Goal: Task Accomplishment & Management: Complete application form

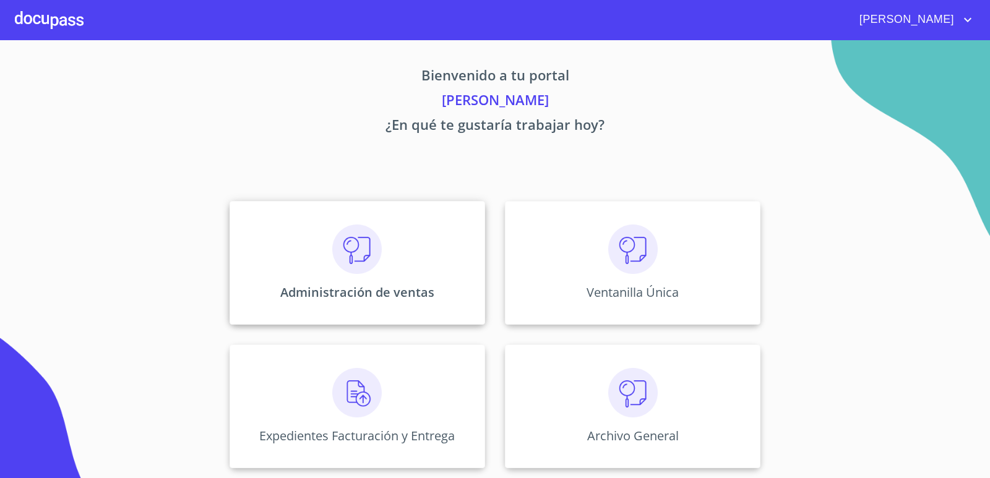
click at [393, 242] on div "Administración de ventas" at bounding box center [356, 263] width 255 height 124
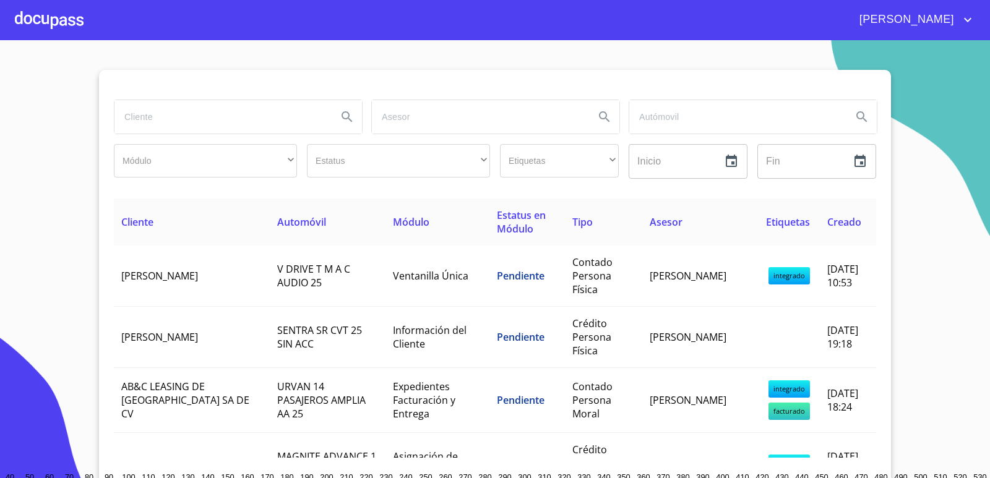
click at [217, 118] on input "search" at bounding box center [220, 116] width 213 height 33
type input "ab&c"
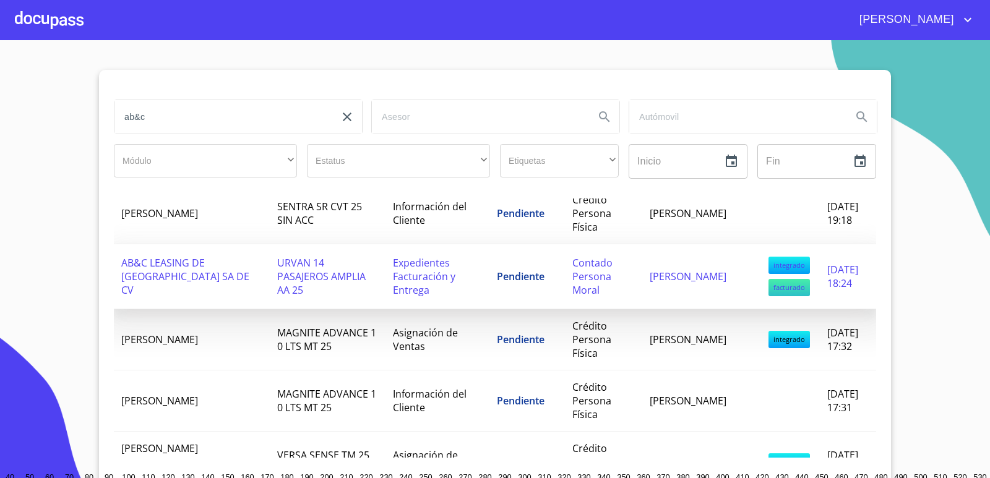
scroll to position [127, 0]
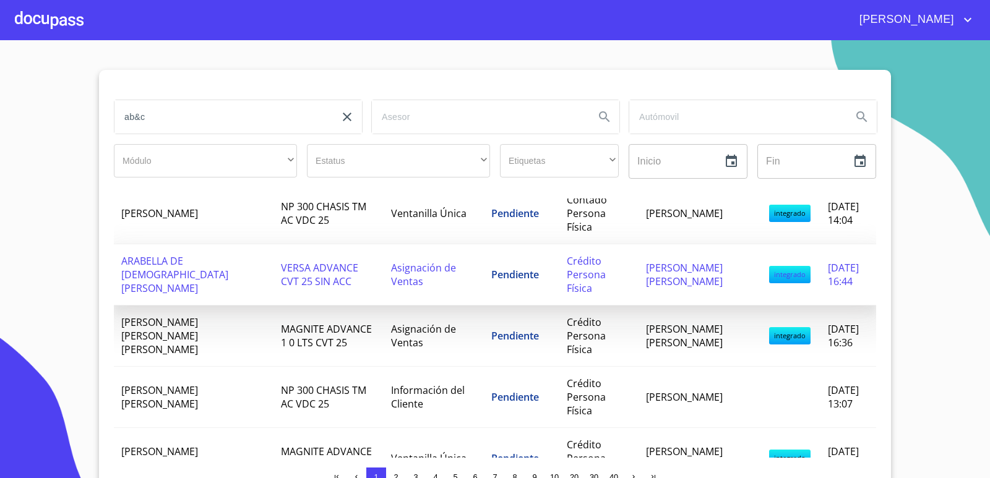
click at [646, 281] on span "[PERSON_NAME] [PERSON_NAME]" at bounding box center [684, 274] width 77 height 27
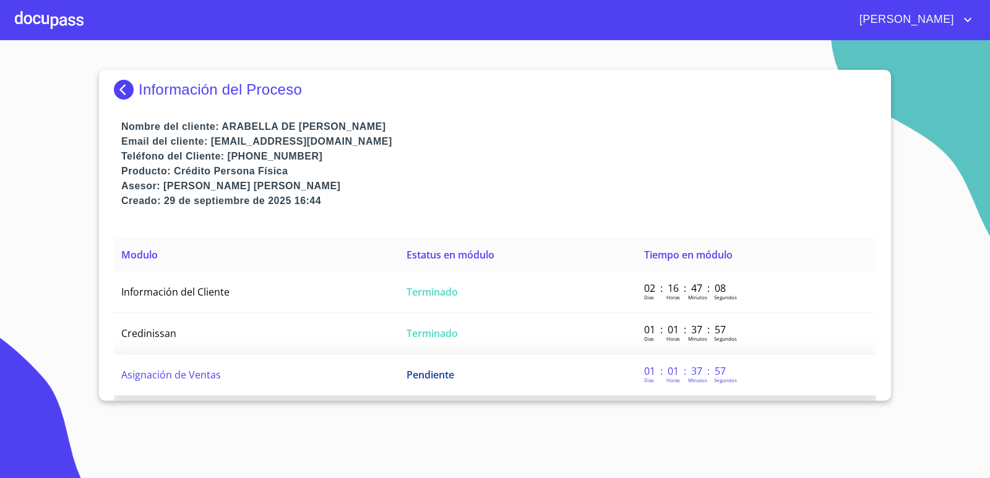
click at [485, 378] on td "Pendiente" at bounding box center [518, 374] width 238 height 41
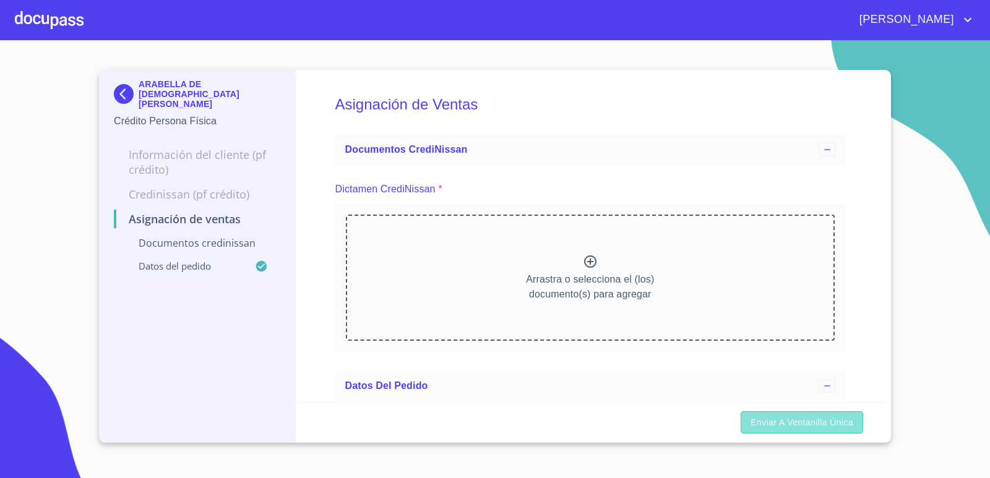
click at [800, 426] on span "Enviar a Ventanilla única" at bounding box center [801, 422] width 103 height 15
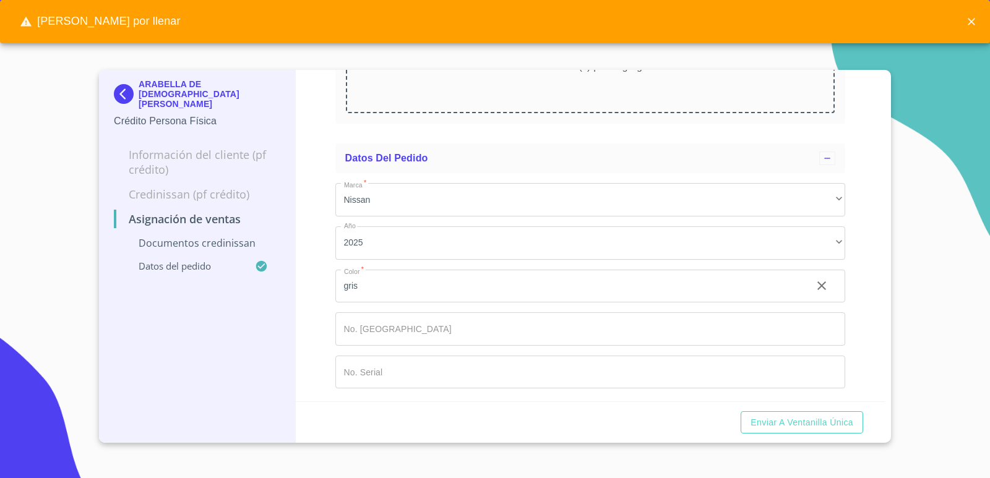
scroll to position [229, 0]
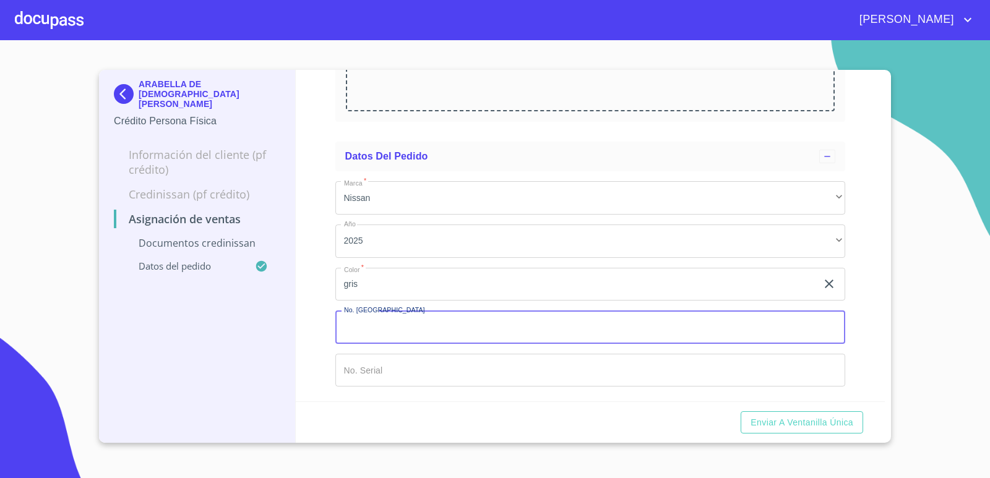
click at [421, 324] on input "Marca   *" at bounding box center [590, 327] width 510 height 33
type input "149642"
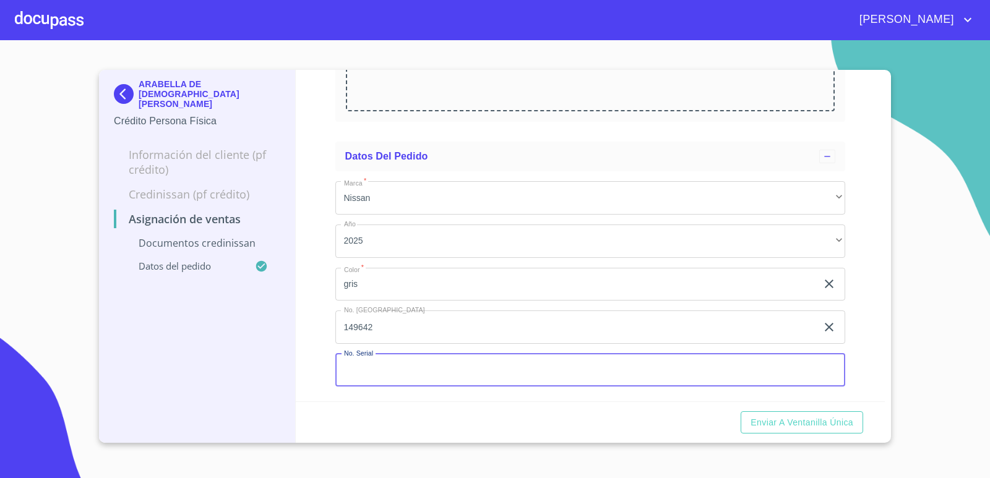
click at [396, 381] on input "Marca   *" at bounding box center [590, 370] width 510 height 33
type input "9122438"
click at [830, 427] on span "Enviar a Ventanilla única" at bounding box center [801, 422] width 103 height 15
click at [396, 374] on input "9122438" at bounding box center [576, 370] width 482 height 33
click at [405, 333] on input "149642" at bounding box center [576, 327] width 482 height 33
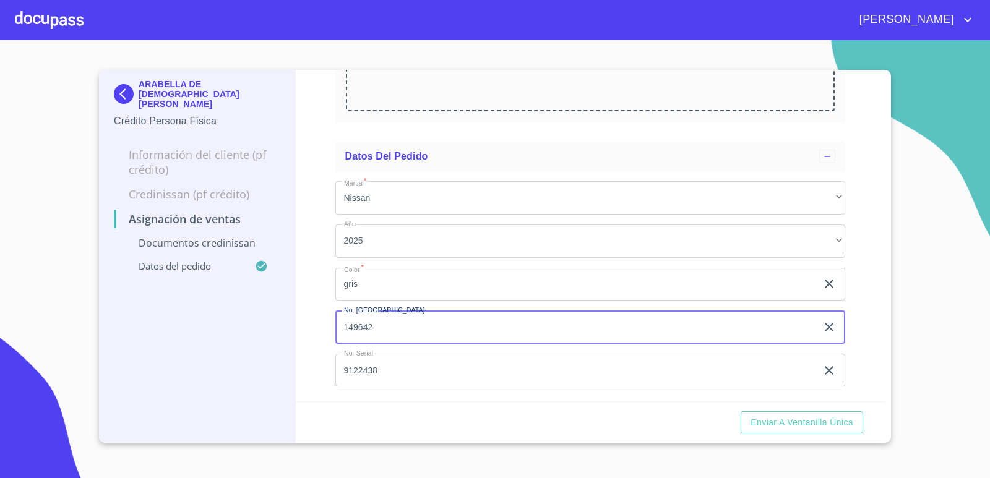
click at [412, 294] on input "gris" at bounding box center [576, 284] width 482 height 33
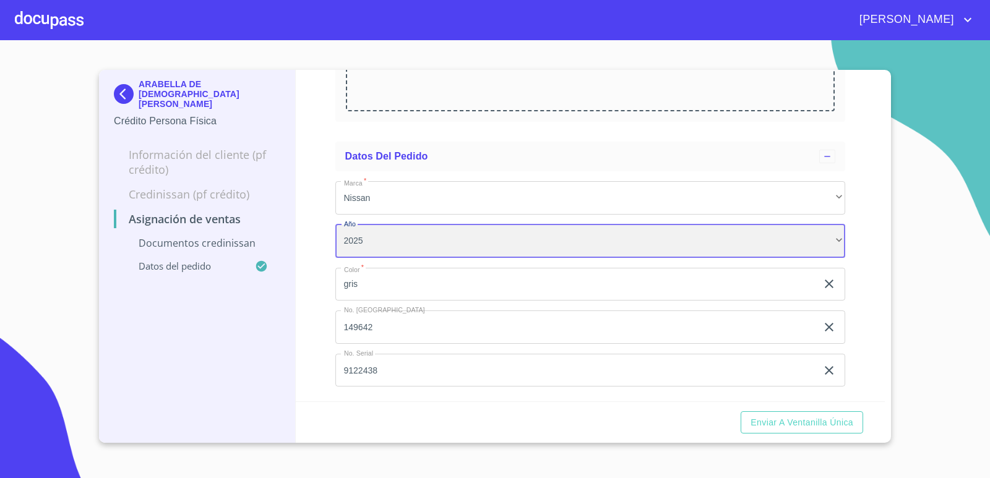
click at [411, 240] on div "2025" at bounding box center [590, 241] width 510 height 33
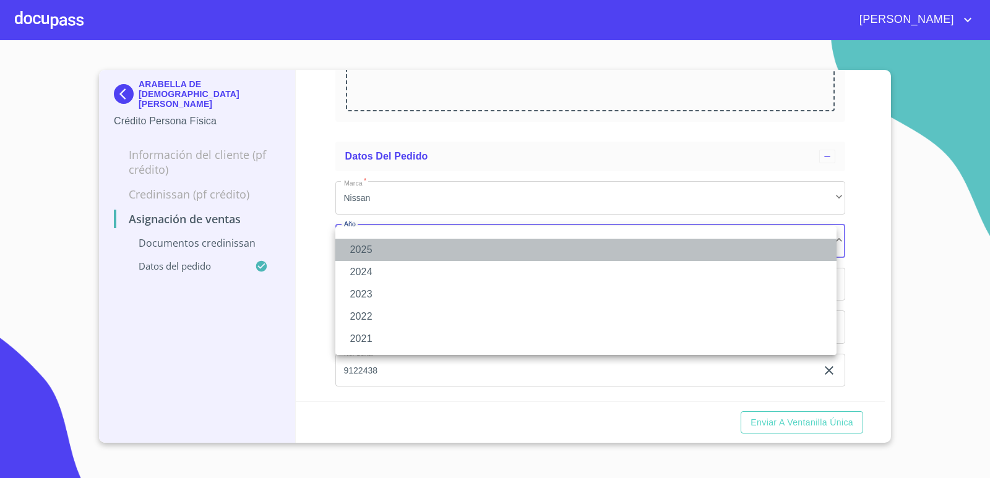
click at [354, 252] on li "2025" at bounding box center [585, 250] width 501 height 22
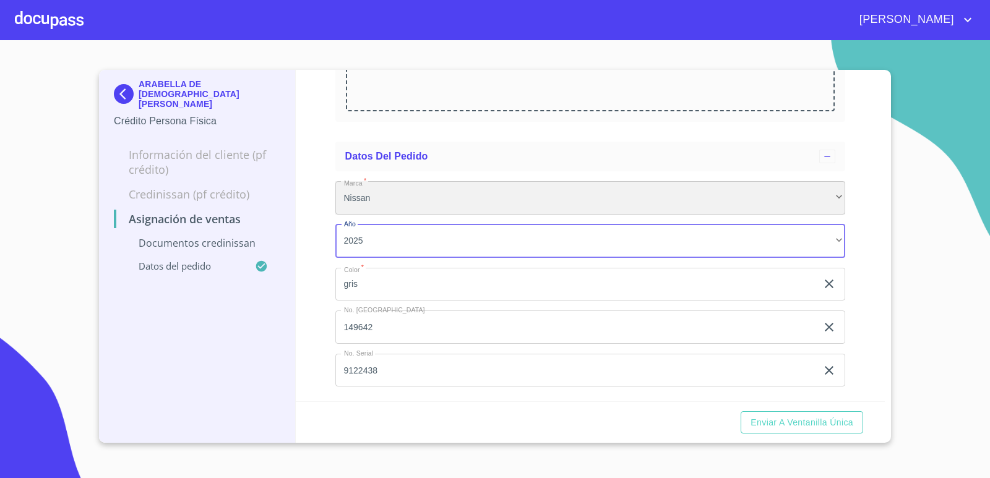
click at [379, 203] on div "Nissan" at bounding box center [590, 197] width 510 height 33
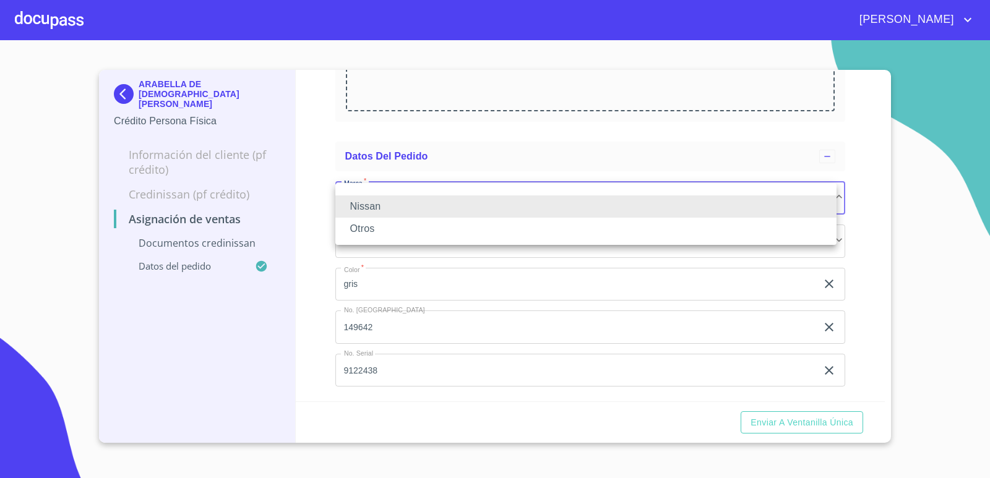
click at [377, 205] on li "Nissan" at bounding box center [585, 206] width 501 height 22
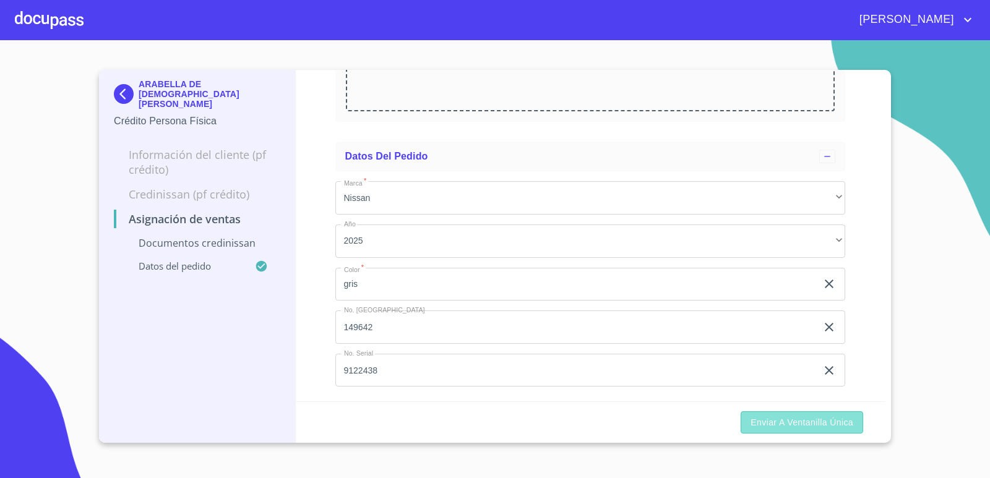
click at [802, 424] on span "Enviar a Ventanilla única" at bounding box center [801, 422] width 103 height 15
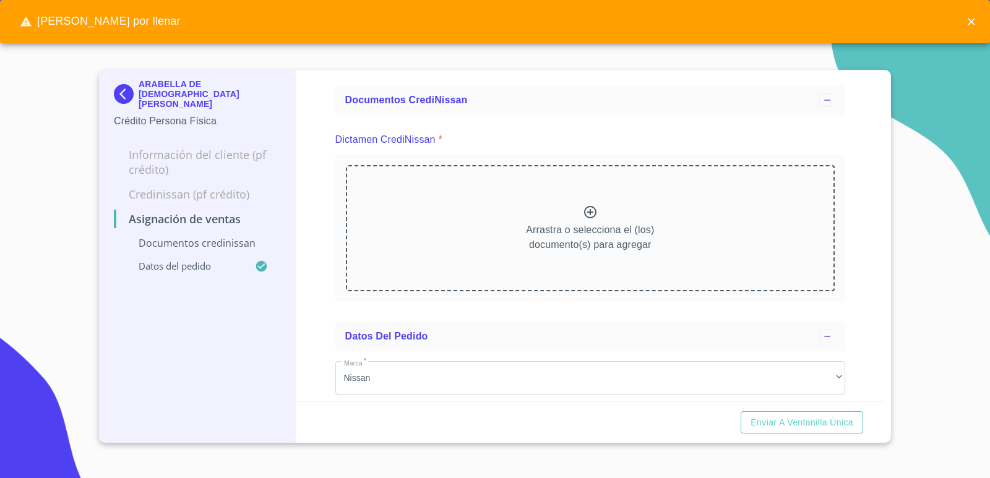
scroll to position [44, 0]
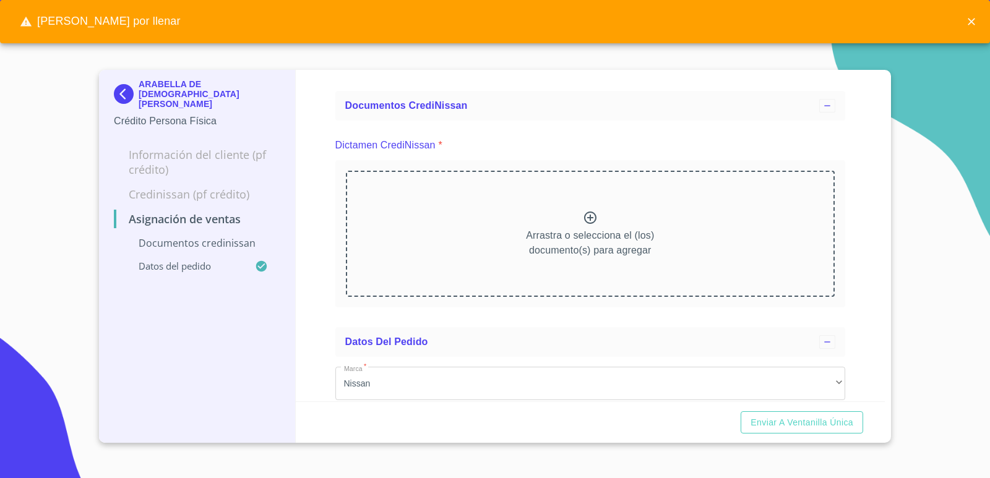
click at [585, 218] on icon at bounding box center [590, 218] width 12 height 12
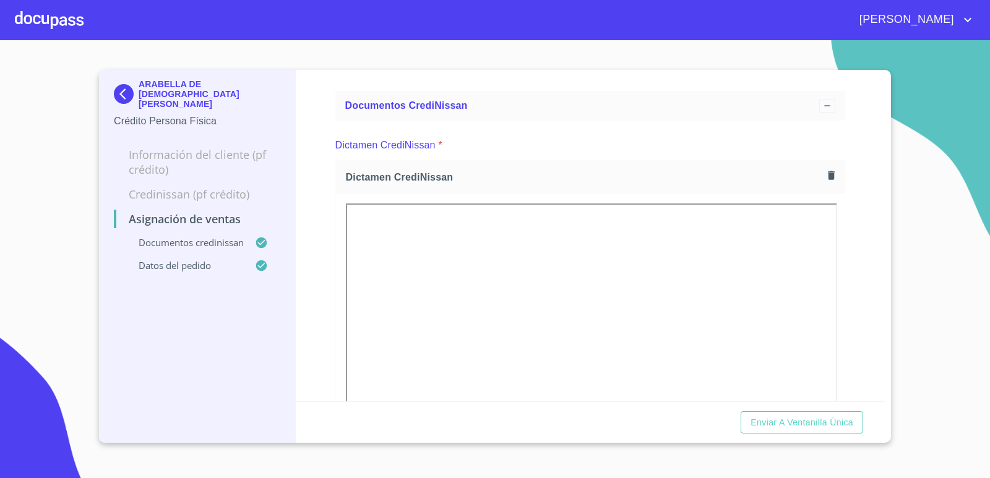
scroll to position [168, 0]
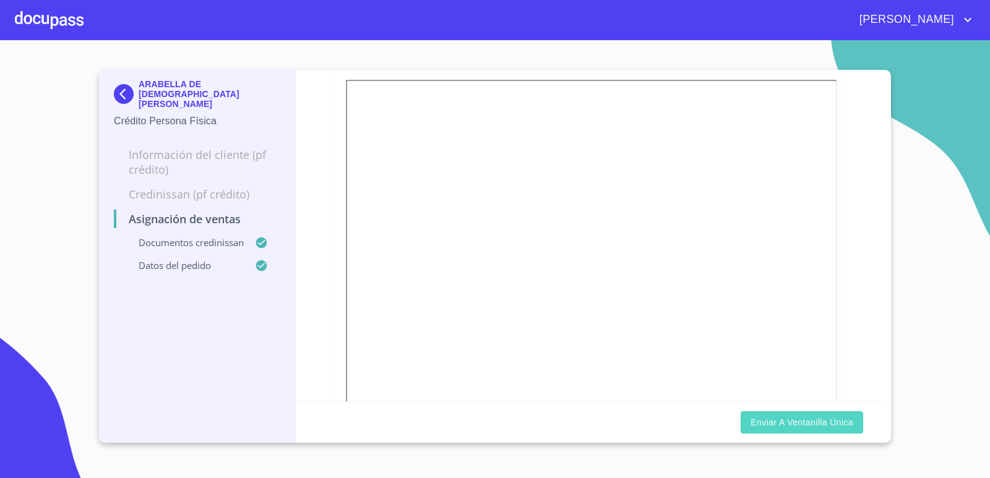
click at [818, 422] on span "Enviar a Ventanilla única" at bounding box center [801, 422] width 103 height 15
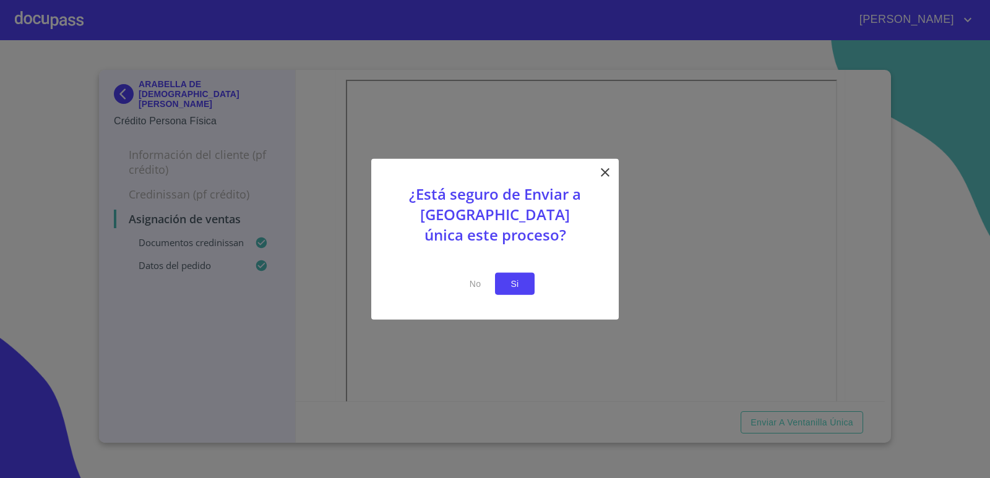
click at [512, 287] on span "Si" at bounding box center [515, 283] width 20 height 15
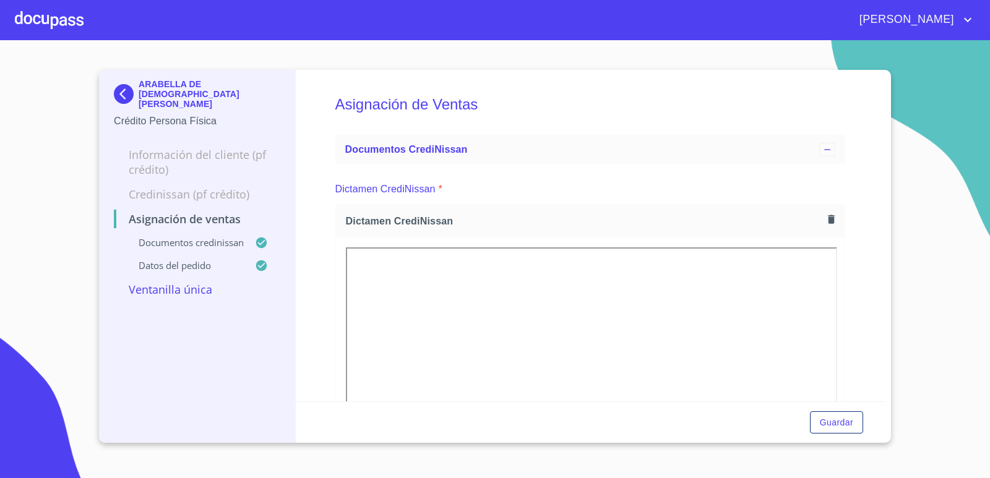
click at [123, 89] on img at bounding box center [126, 94] width 25 height 20
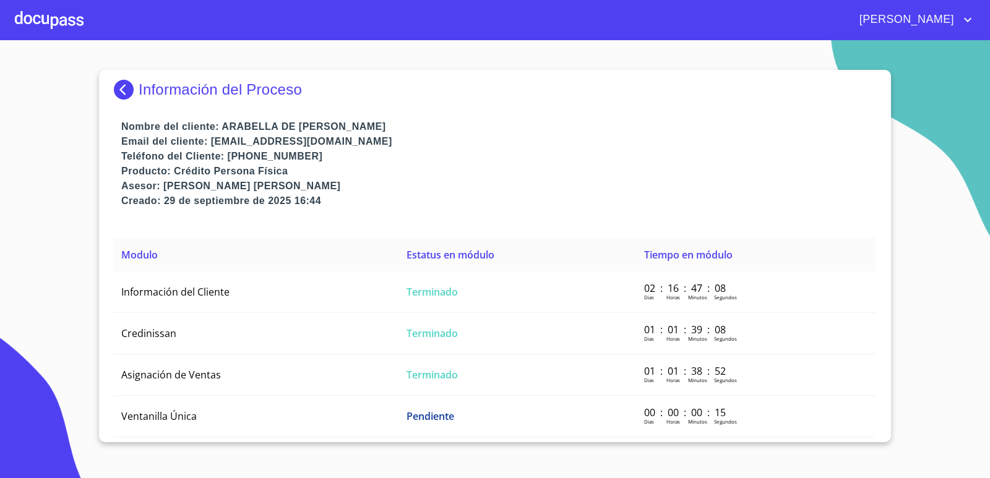
click at [121, 89] on img at bounding box center [126, 90] width 25 height 20
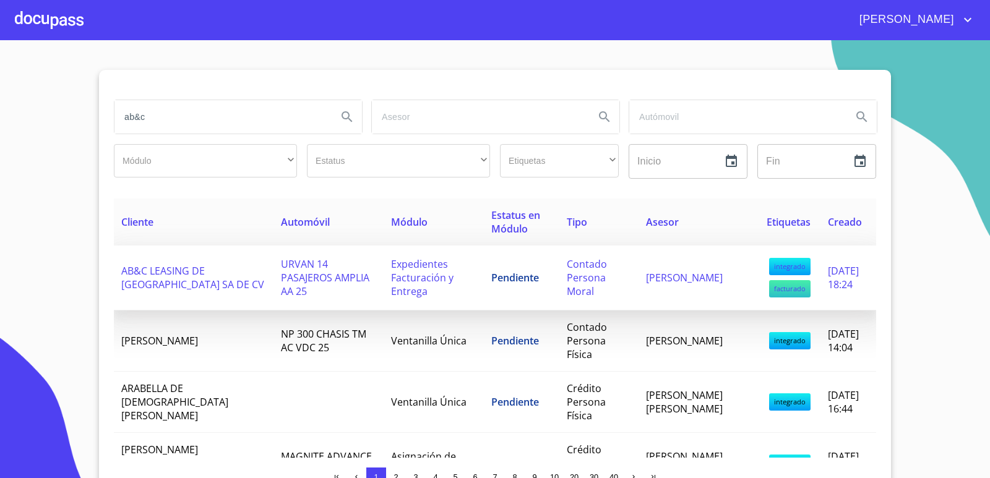
click at [283, 276] on span "URVAN 14 PASAJEROS AMPLIA AA 25" at bounding box center [325, 277] width 88 height 41
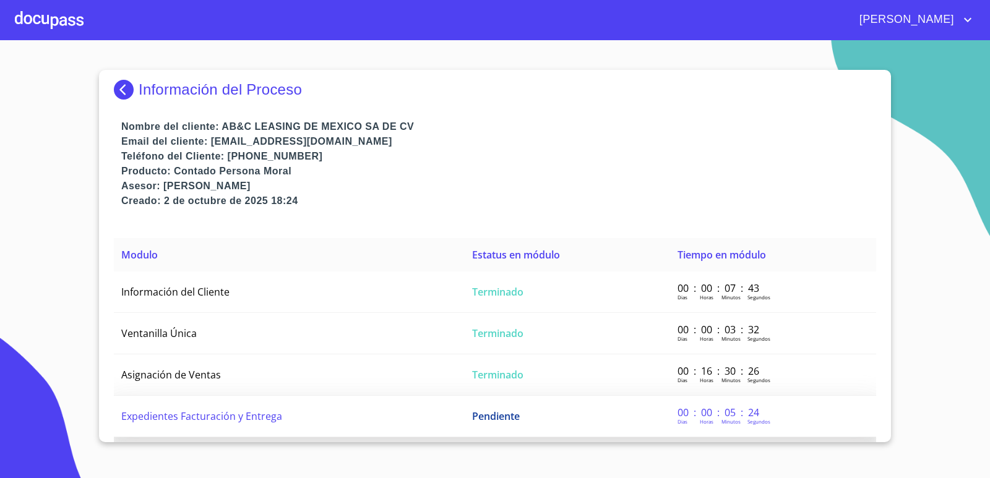
click at [528, 424] on td "Pendiente" at bounding box center [567, 416] width 205 height 41
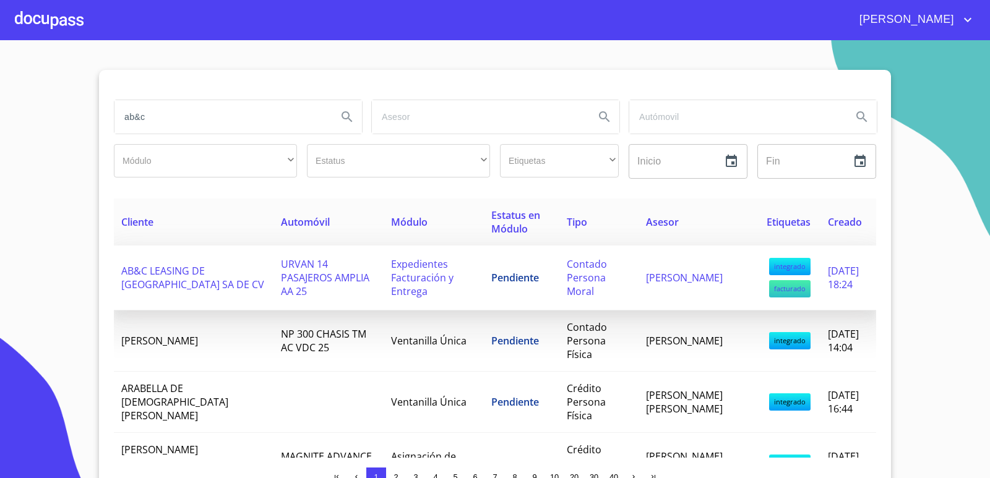
click at [328, 270] on span "URVAN 14 PASAJEROS AMPLIA AA 25" at bounding box center [325, 277] width 88 height 41
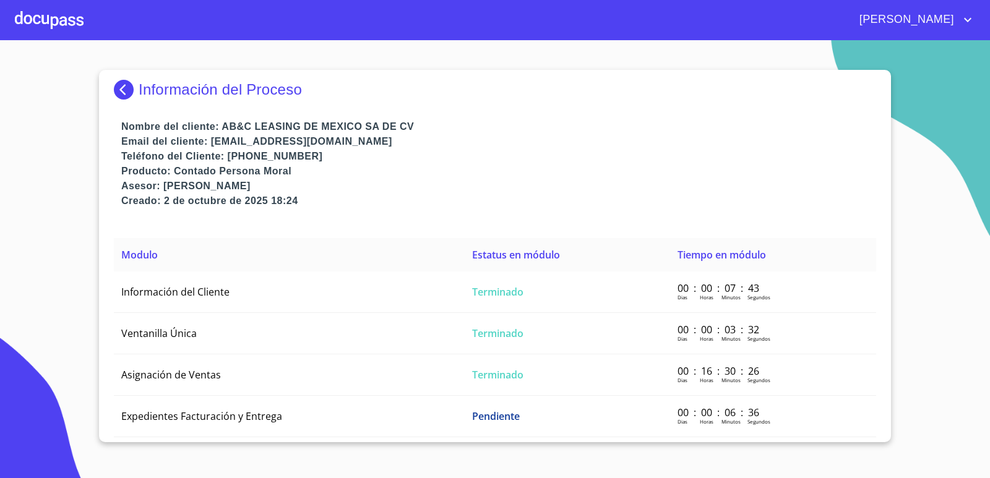
click at [123, 82] on img at bounding box center [126, 90] width 25 height 20
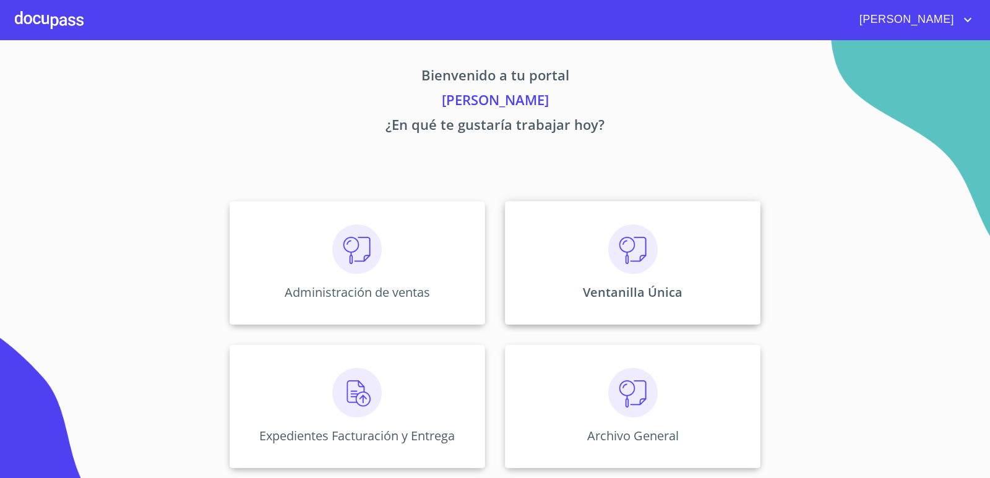
click at [662, 252] on div "Ventanilla Única" at bounding box center [632, 263] width 255 height 124
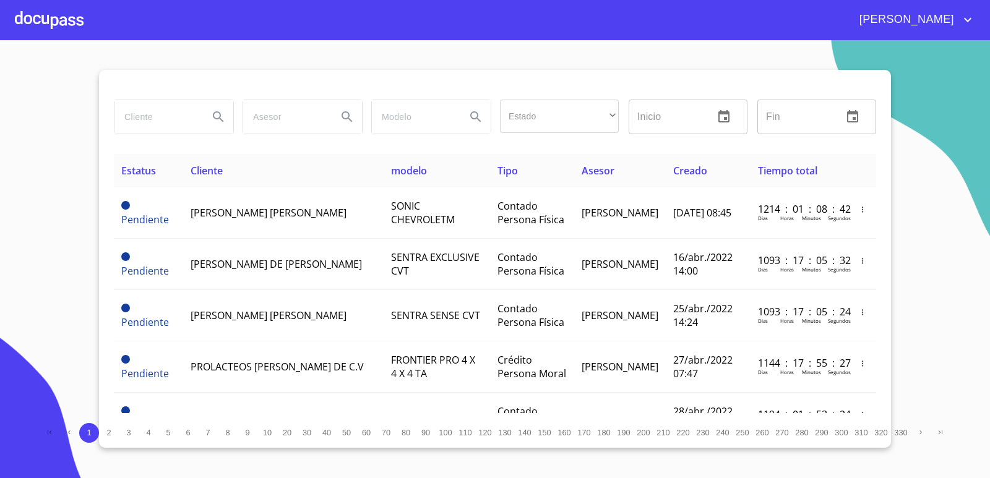
click at [148, 121] on input "search" at bounding box center [156, 116] width 84 height 33
type input "ab&c"
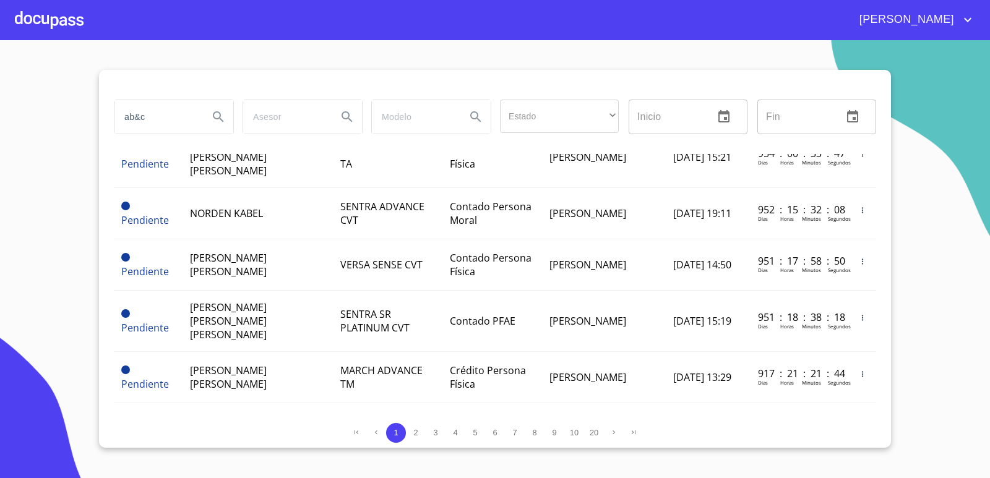
scroll to position [531, 0]
